Goal: Participate in discussion: Engage in conversation with other users on a specific topic

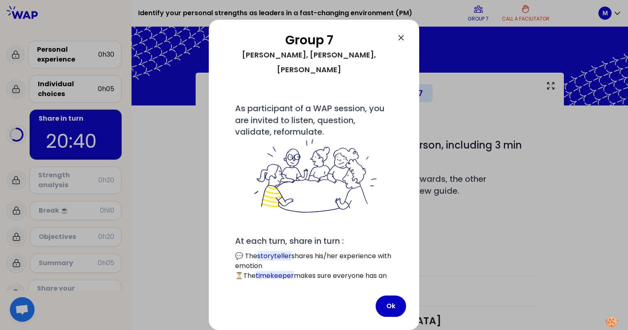
click at [384, 315] on button "Ok" at bounding box center [390, 306] width 30 height 21
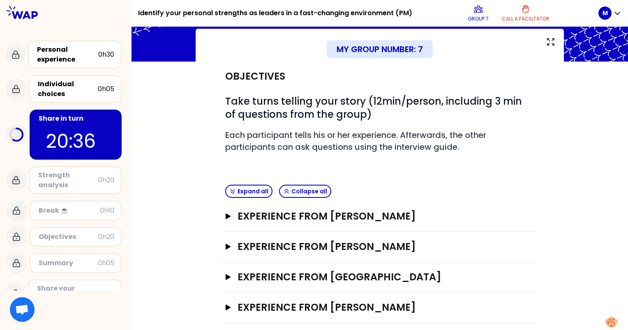
scroll to position [52, 0]
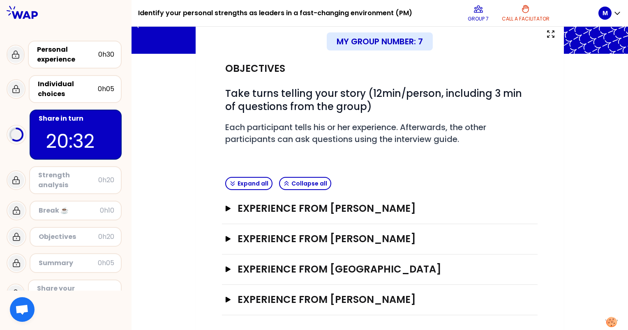
click at [526, 299] on div "Open" at bounding box center [523, 300] width 21 height 10
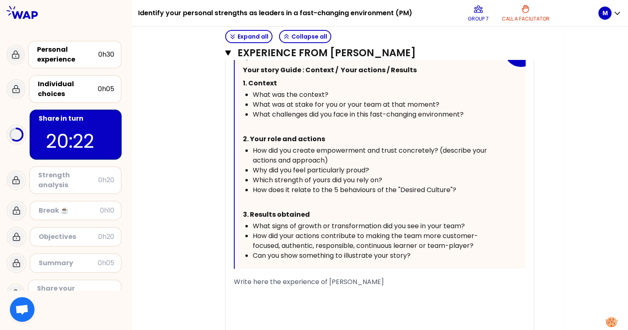
scroll to position [411, 0]
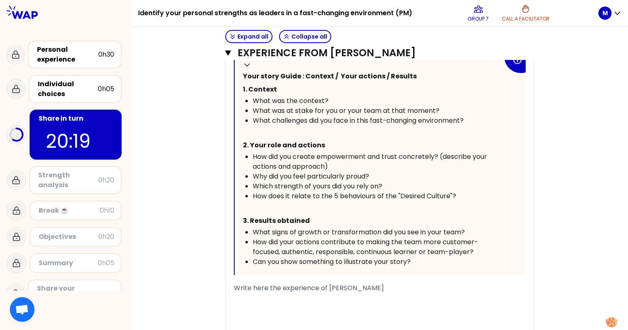
click at [269, 299] on div "﻿" at bounding box center [380, 298] width 292 height 10
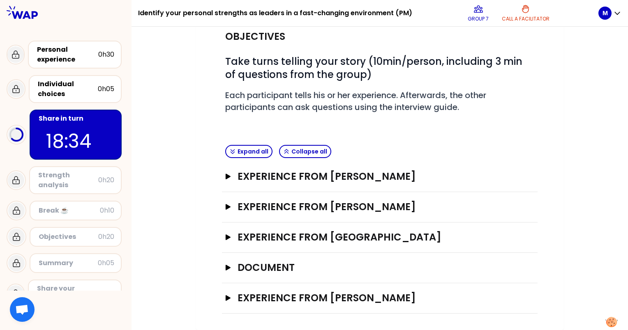
scroll to position [82, 0]
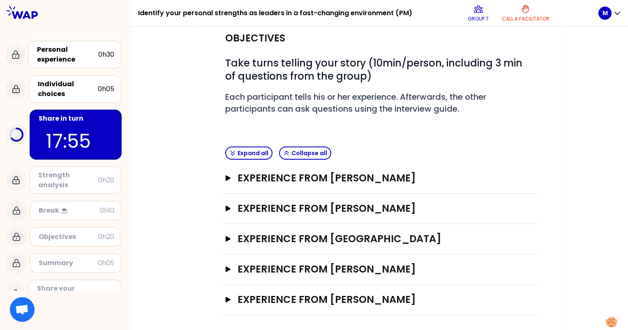
click at [525, 296] on div "Open" at bounding box center [523, 300] width 21 height 10
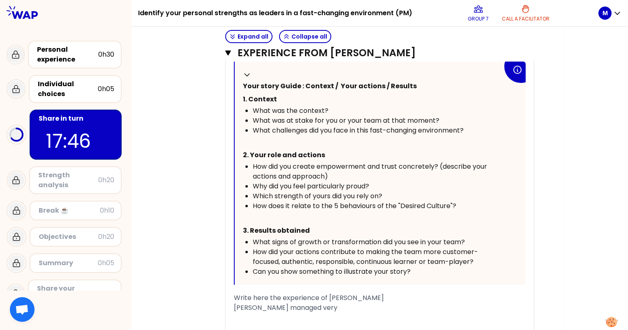
scroll to position [504, 0]
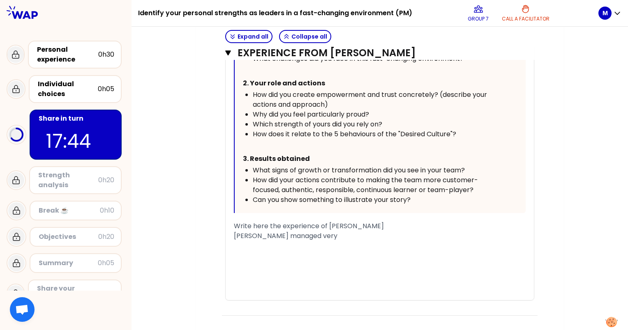
click at [312, 232] on div "Miguel managed very" at bounding box center [380, 236] width 292 height 10
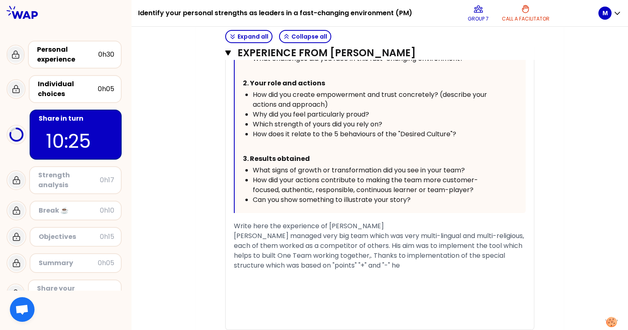
click at [386, 277] on div "﻿" at bounding box center [380, 276] width 292 height 10
click at [385, 268] on div "Miguel managed very big team which was very multi-lingual and multi-religious, …" at bounding box center [380, 250] width 292 height 39
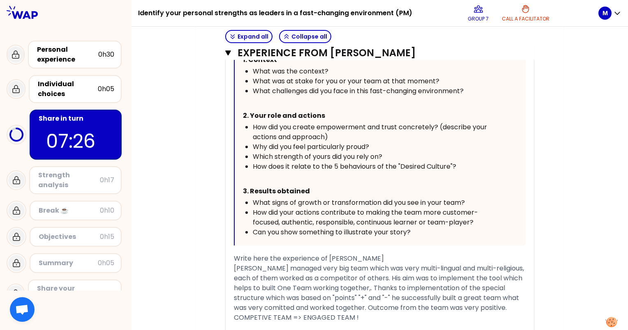
scroll to position [553, 0]
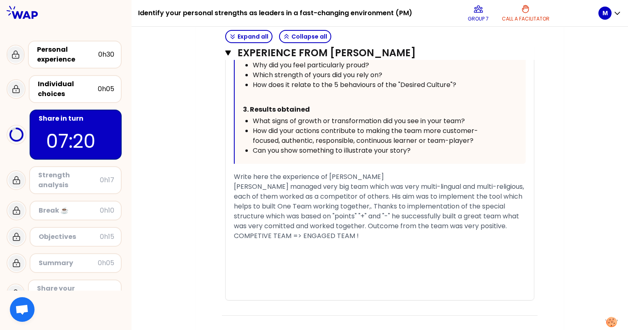
click at [415, 146] on div "Can you show something to illustrate your story?" at bounding box center [378, 151] width 250 height 10
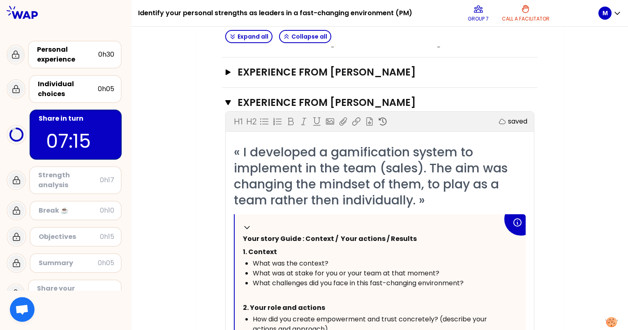
scroll to position [268, 0]
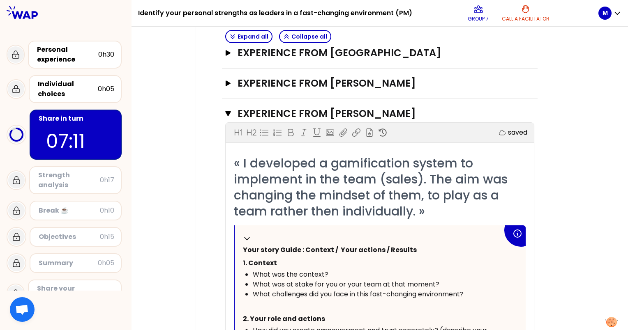
click at [246, 238] on icon at bounding box center [247, 238] width 8 height 8
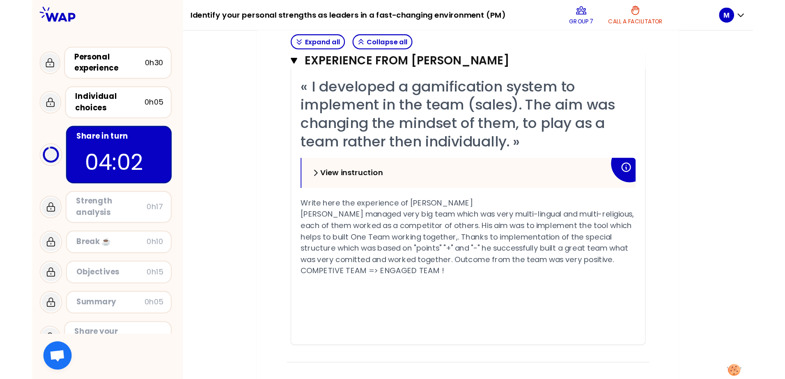
scroll to position [308, 0]
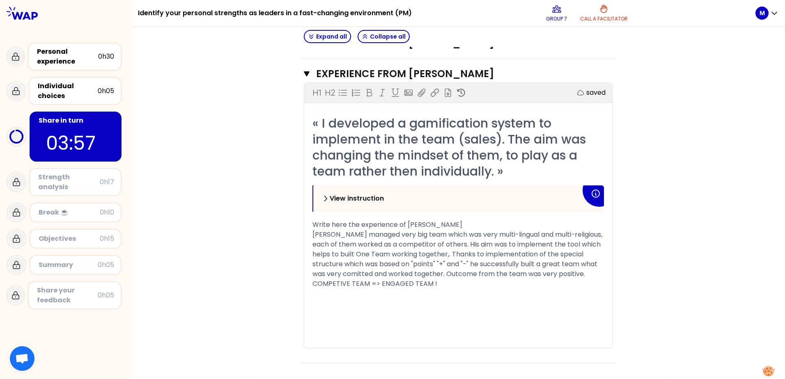
click at [627, 191] on div "My group number: 7 Objectives # Take turns telling your story (10min/person, in…" at bounding box center [458, 73] width 654 height 616
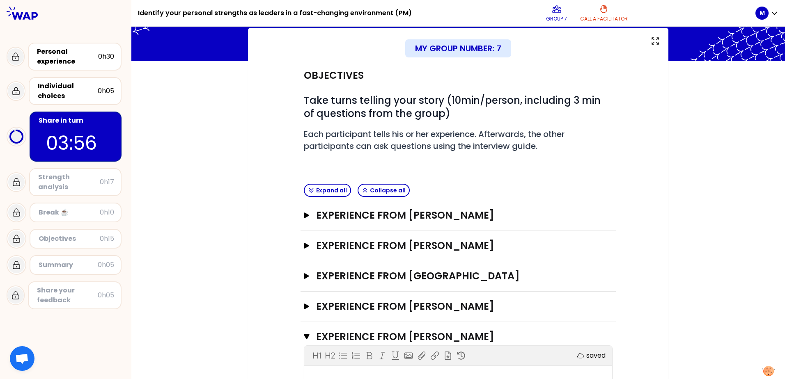
scroll to position [41, 0]
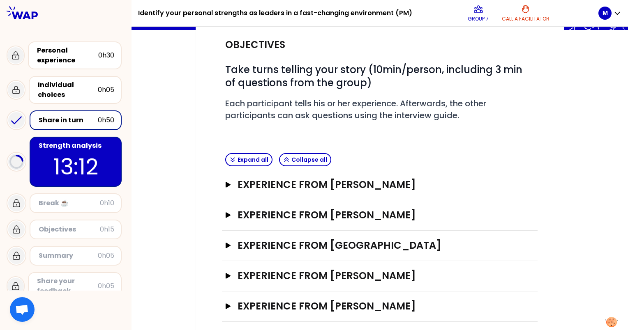
scroll to position [82, 0]
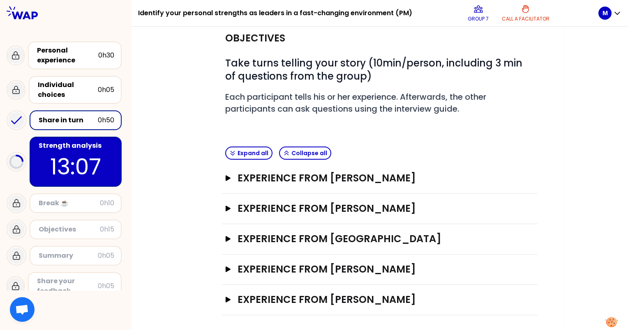
click at [253, 177] on h3 "Experience from [PERSON_NAME]" at bounding box center [371, 178] width 269 height 13
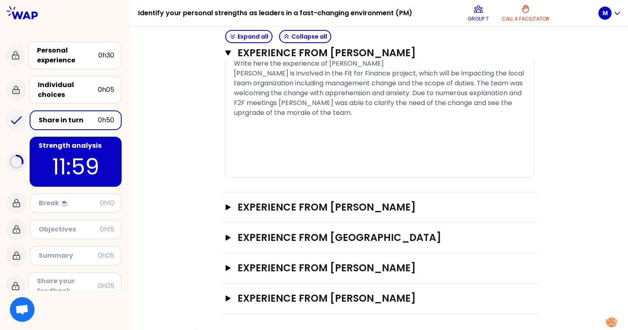
scroll to position [515, 0]
click at [274, 134] on div "﻿" at bounding box center [380, 132] width 292 height 10
click at [251, 120] on div "﻿" at bounding box center [380, 122] width 292 height 10
click at [226, 298] on icon "button" at bounding box center [227, 298] width 5 height 6
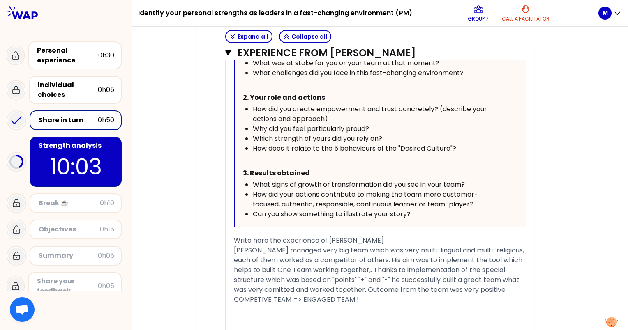
scroll to position [986, 0]
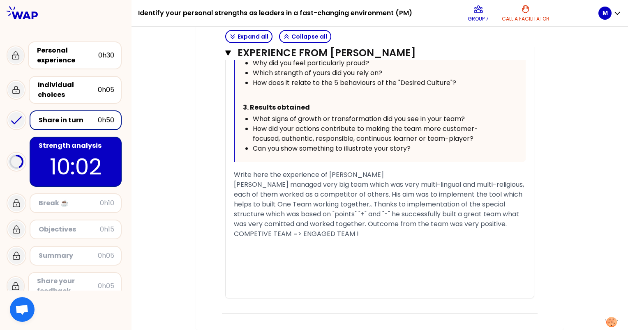
click at [234, 260] on div "﻿" at bounding box center [380, 264] width 292 height 10
click at [229, 264] on div "« I developed a gamification system to implement in the team (sales). The aim w…" at bounding box center [379, 83] width 308 height 430
click at [237, 259] on div "﻿" at bounding box center [380, 264] width 292 height 10
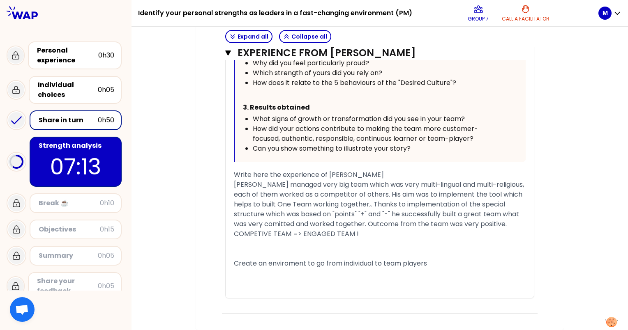
click at [307, 263] on span "Create an enviroment to go from individual to team players" at bounding box center [330, 263] width 193 height 9
click at [465, 264] on div "Create an enviroment and spirit to go from individual to team players" at bounding box center [380, 264] width 292 height 10
click at [506, 246] on div "﻿" at bounding box center [380, 244] width 292 height 10
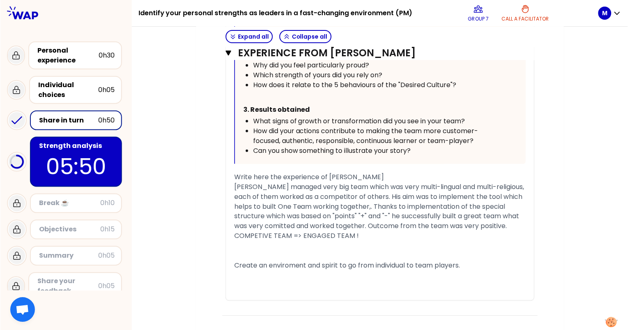
scroll to position [701, 0]
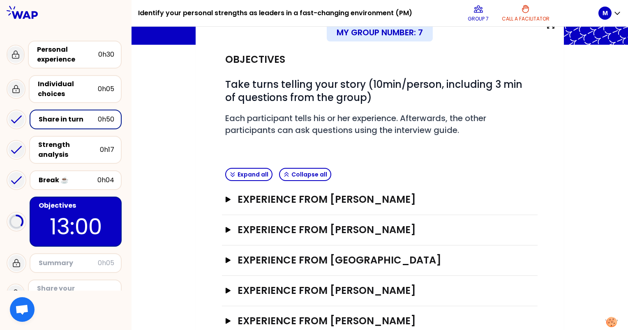
scroll to position [82, 0]
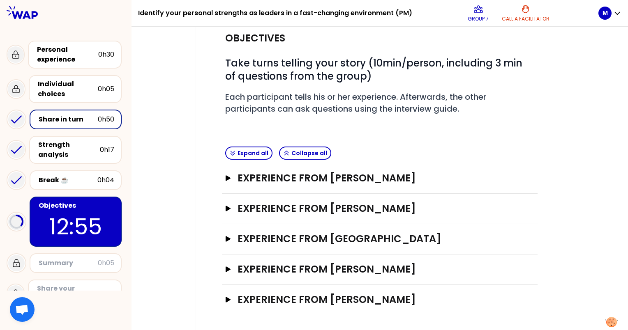
click at [524, 179] on div "Open" at bounding box center [523, 178] width 21 height 10
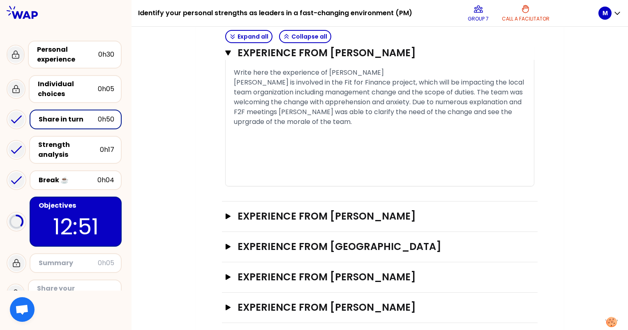
scroll to position [474, 0]
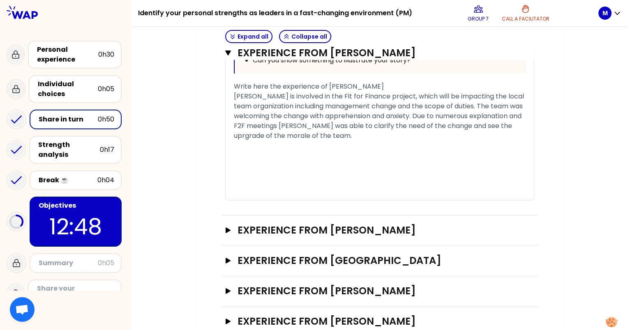
click at [244, 161] on div "﻿" at bounding box center [380, 156] width 292 height 10
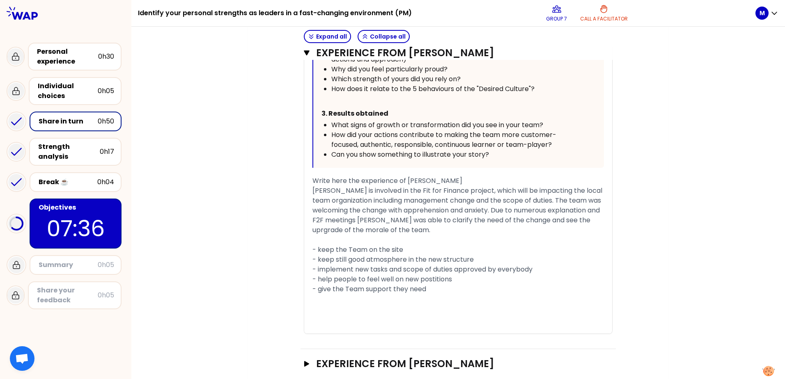
scroll to position [425, 0]
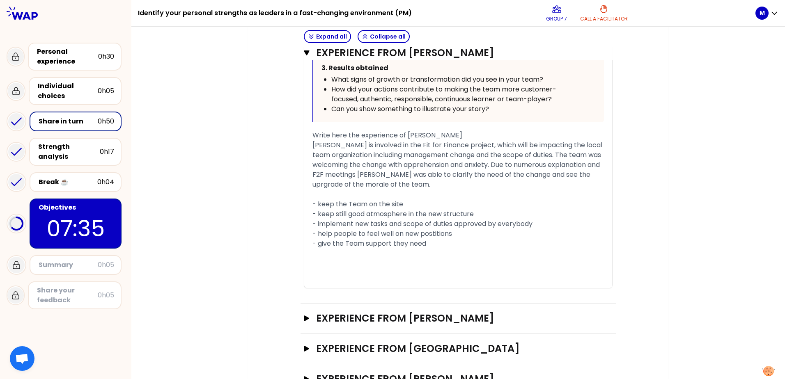
click at [627, 292] on div "My group number: 7 Objectives # Take turns telling your story (10min/person, in…" at bounding box center [458, 45] width 654 height 794
click at [534, 239] on div "- help people to feel well on new postitions" at bounding box center [459, 234] width 292 height 10
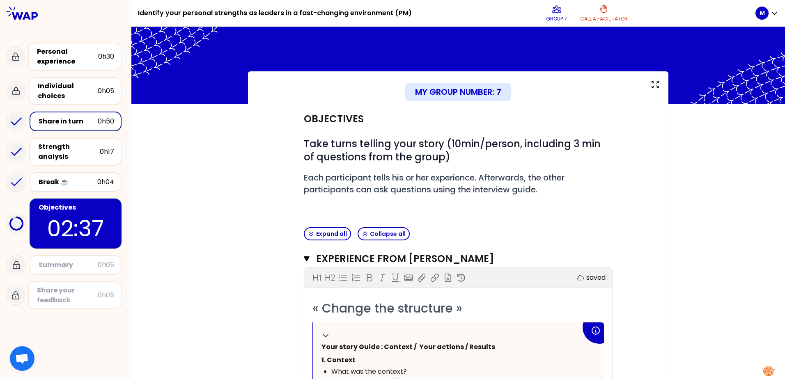
scroll to position [0, 0]
